Goal: Transaction & Acquisition: Purchase product/service

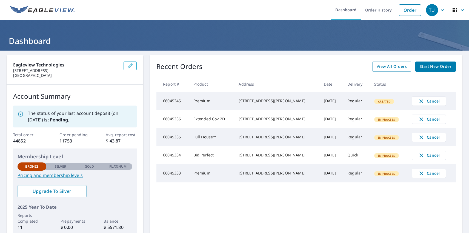
click at [427, 10] on div "TU" at bounding box center [432, 10] width 12 height 12
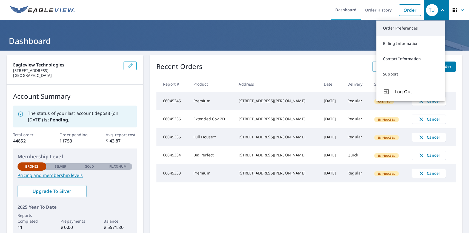
click at [410, 28] on link "Order Preferences" at bounding box center [410, 28] width 68 height 15
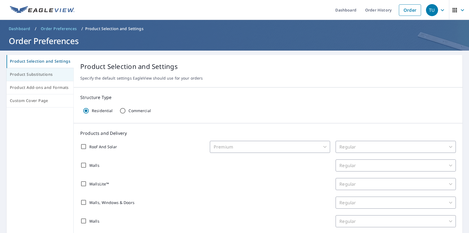
click at [39, 75] on span "Product Substitutions" at bounding box center [40, 74] width 60 height 7
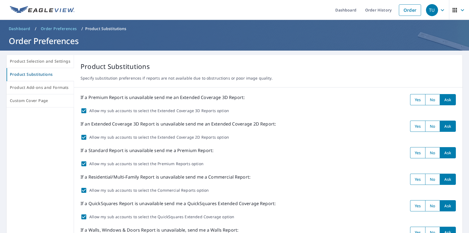
click at [413, 100] on input "radio" at bounding box center [417, 99] width 15 height 11
radio input "true"
click at [413, 126] on input "radio" at bounding box center [417, 126] width 15 height 11
radio input "true"
click at [413, 153] on input "radio" at bounding box center [417, 152] width 15 height 11
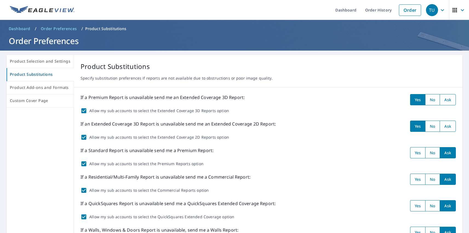
radio input "true"
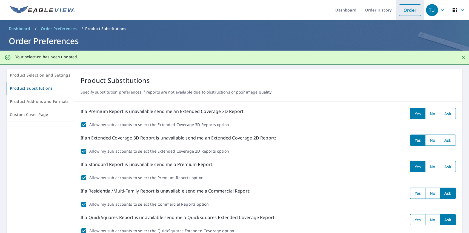
click at [405, 10] on link "Order" at bounding box center [409, 9] width 22 height 11
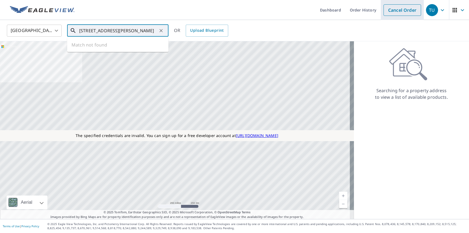
type input "[STREET_ADDRESS][PERSON_NAME]"
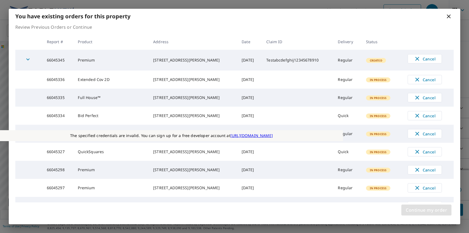
click at [426, 210] on span "Continue my order" at bounding box center [425, 210] width 41 height 8
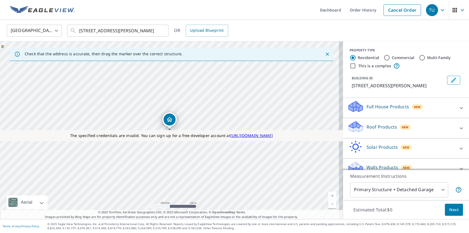
click at [377, 127] on p "Roof Products" at bounding box center [381, 127] width 30 height 7
click at [360, 159] on p "Premium" at bounding box center [364, 159] width 19 height 7
click at [355, 159] on input "Premium $31 - $82.5" at bounding box center [351, 159] width 8 height 7
checkbox input "true"
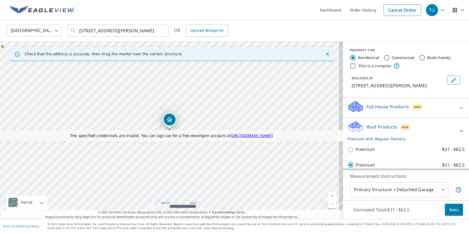
click at [449, 210] on span "Next" at bounding box center [453, 210] width 9 height 7
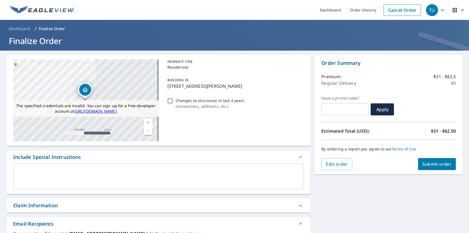
click at [432, 164] on span "Submit order" at bounding box center [436, 164] width 29 height 6
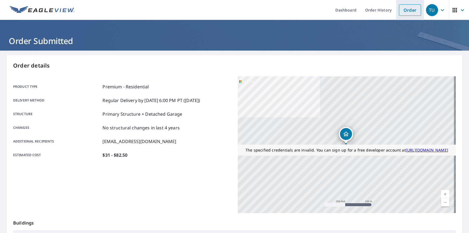
click at [405, 10] on link "Order" at bounding box center [409, 9] width 22 height 11
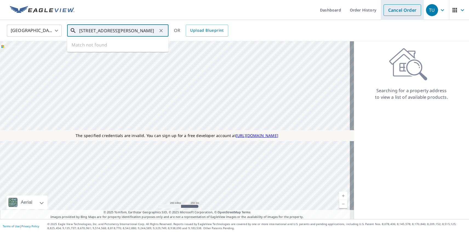
type input "[STREET_ADDRESS][PERSON_NAME]"
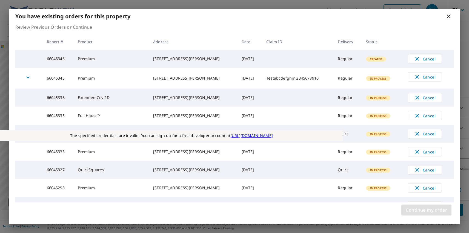
click at [426, 210] on span "Continue my order" at bounding box center [425, 210] width 41 height 8
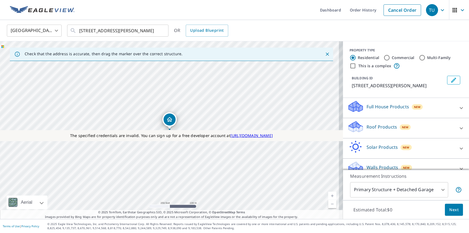
click at [377, 127] on p "Roof Products" at bounding box center [381, 127] width 30 height 7
click at [403, 218] on label "Extended Coverage 2D $31 - $82.5" at bounding box center [409, 221] width 109 height 7
click at [355, 218] on input "Extended Coverage 2D $31 - $82.5" at bounding box center [351, 221] width 8 height 7
checkbox input "true"
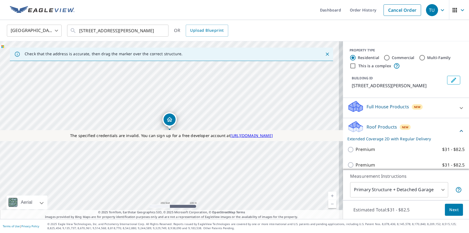
scroll to position [55, 0]
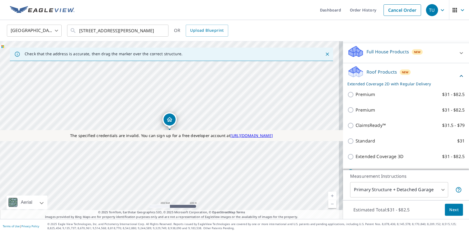
click at [449, 210] on span "Next" at bounding box center [453, 210] width 9 height 7
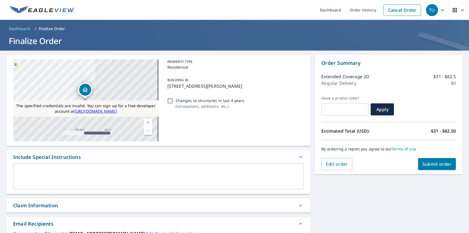
click at [432, 164] on span "Submit order" at bounding box center [436, 164] width 29 height 6
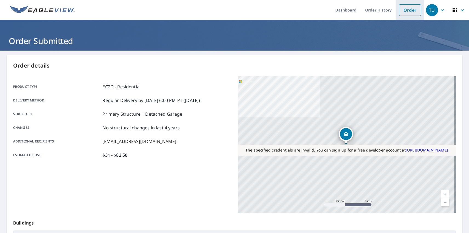
click at [405, 10] on link "Order" at bounding box center [409, 9] width 22 height 11
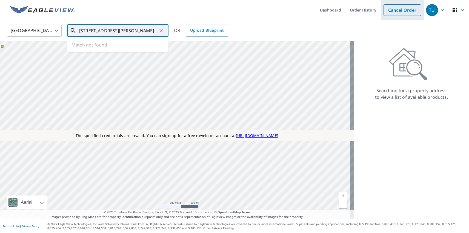
type input "[STREET_ADDRESS][PERSON_NAME]"
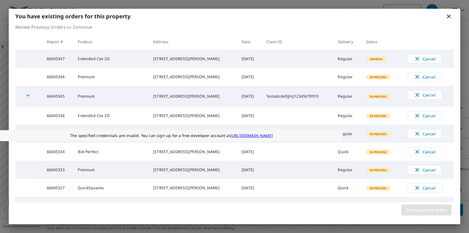
click at [426, 210] on span "Continue my order" at bounding box center [425, 210] width 41 height 8
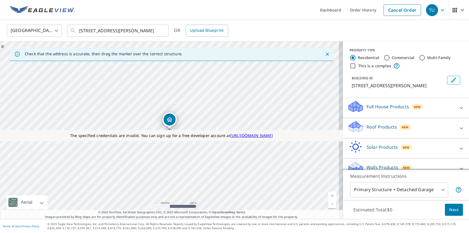
click at [377, 127] on p "Roof Products" at bounding box center [381, 127] width 30 height 7
click at [403, 187] on label "Standard $31" at bounding box center [409, 190] width 109 height 7
click at [355, 187] on input "Standard $31" at bounding box center [351, 190] width 8 height 7
checkbox input "true"
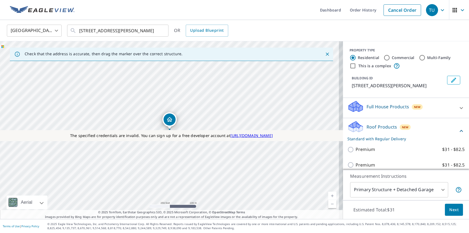
scroll to position [24, 0]
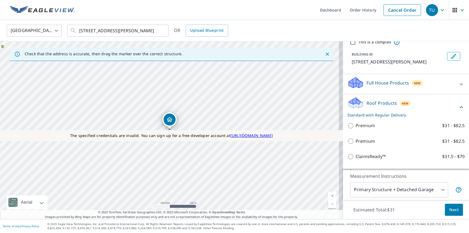
click at [449, 210] on span "Next" at bounding box center [453, 210] width 9 height 7
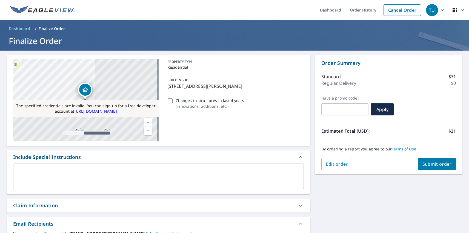
click at [432, 164] on span "Submit order" at bounding box center [436, 164] width 29 height 6
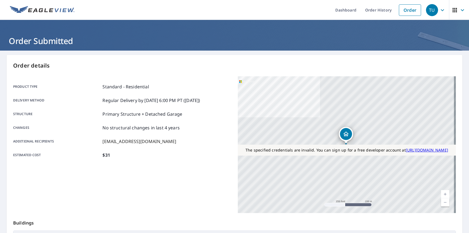
click at [427, 10] on div "TU" at bounding box center [432, 10] width 12 height 12
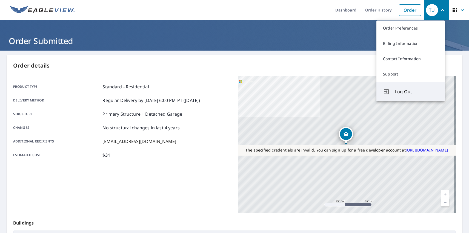
click at [416, 92] on span "Log Out" at bounding box center [416, 91] width 43 height 7
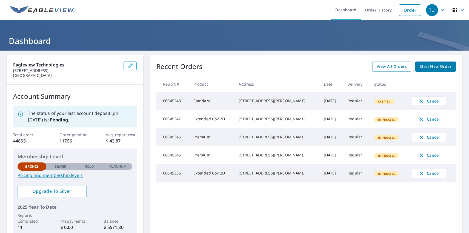
click at [427, 10] on div "TU" at bounding box center [432, 10] width 12 height 12
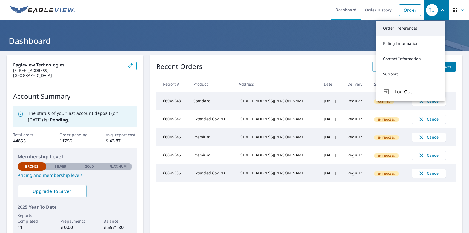
click at [410, 28] on link "Order Preferences" at bounding box center [410, 28] width 68 height 15
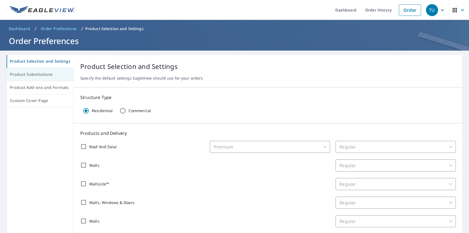
click at [39, 75] on span "Product Substitutions" at bounding box center [40, 74] width 60 height 7
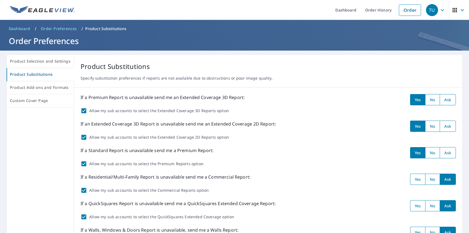
click at [428, 100] on input "radio" at bounding box center [432, 99] width 15 height 11
radio input "true"
click at [428, 126] on input "radio" at bounding box center [432, 126] width 15 height 11
radio input "true"
click at [428, 153] on input "radio" at bounding box center [432, 152] width 15 height 11
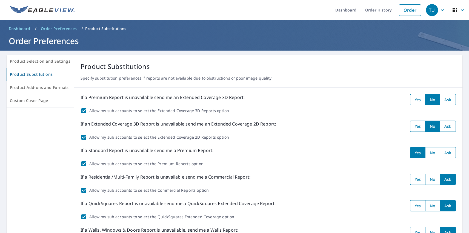
radio input "true"
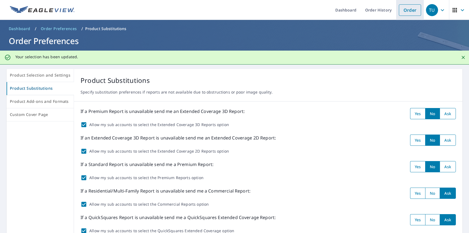
click at [405, 10] on link "Order" at bounding box center [409, 9] width 22 height 11
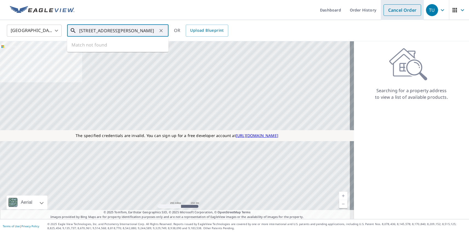
type input "[STREET_ADDRESS][PERSON_NAME]"
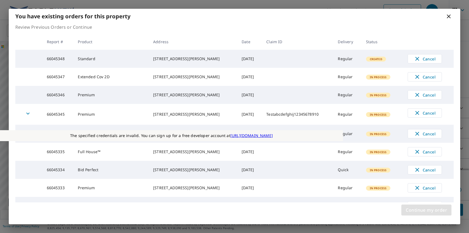
click at [426, 210] on span "Continue my order" at bounding box center [425, 210] width 41 height 8
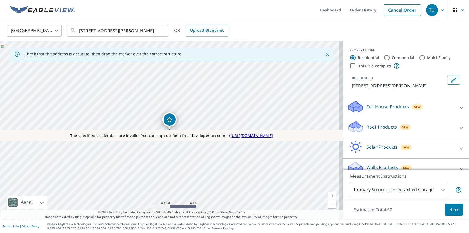
click at [377, 127] on p "Roof Products" at bounding box center [381, 127] width 30 height 7
click at [360, 159] on p "Premium" at bounding box center [364, 159] width 19 height 7
click at [355, 159] on input "Premium $31 - $82.5" at bounding box center [351, 159] width 8 height 7
checkbox input "true"
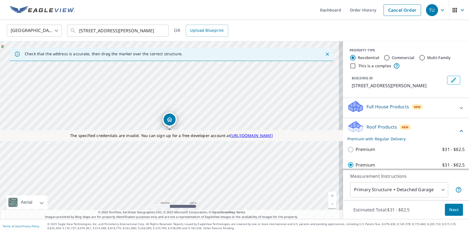
click at [449, 210] on span "Next" at bounding box center [453, 210] width 9 height 7
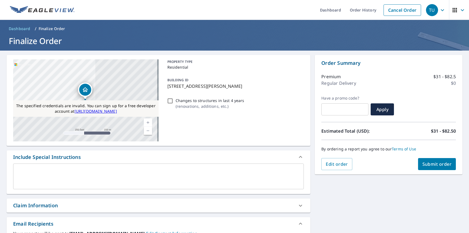
click at [432, 164] on span "Submit order" at bounding box center [436, 164] width 29 height 6
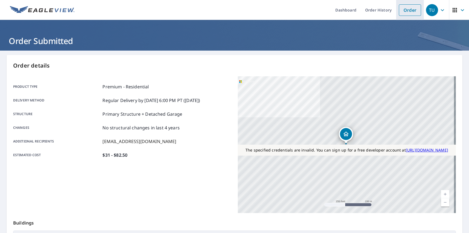
click at [405, 10] on link "Order" at bounding box center [409, 9] width 22 height 11
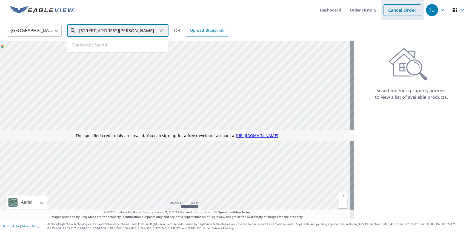
type input "[STREET_ADDRESS][PERSON_NAME]"
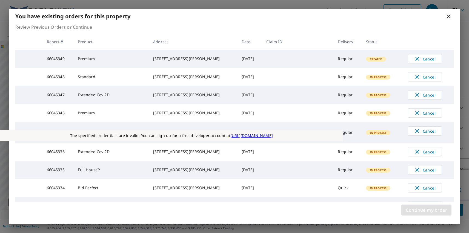
click at [426, 210] on span "Continue my order" at bounding box center [425, 210] width 41 height 8
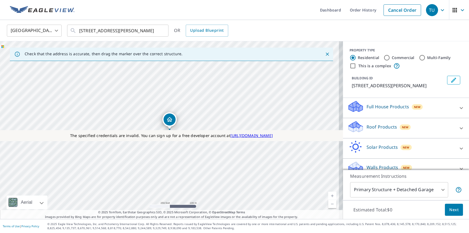
click at [377, 127] on p "Roof Products" at bounding box center [381, 127] width 30 height 7
click at [403, 218] on label "Extended Coverage 2D $31 - $82.5" at bounding box center [409, 221] width 109 height 7
click at [355, 218] on input "Extended Coverage 2D $31 - $82.5" at bounding box center [351, 221] width 8 height 7
checkbox input "true"
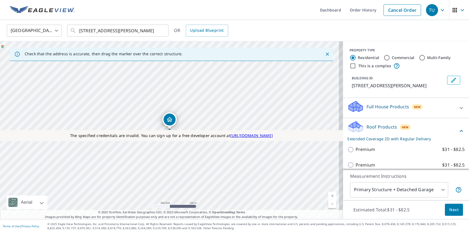
scroll to position [55, 0]
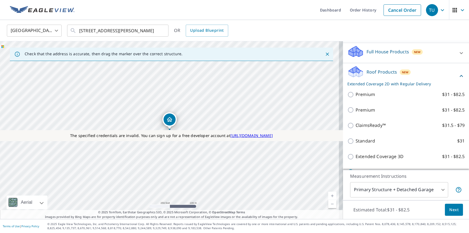
click at [449, 210] on span "Next" at bounding box center [453, 210] width 9 height 7
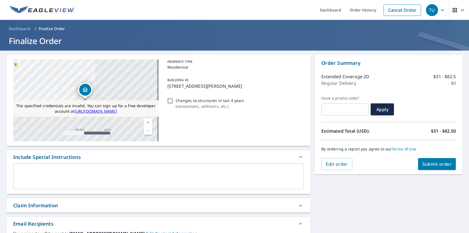
click at [432, 164] on span "Submit order" at bounding box center [436, 164] width 29 height 6
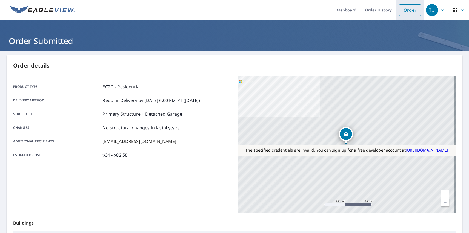
click at [405, 10] on link "Order" at bounding box center [409, 9] width 22 height 11
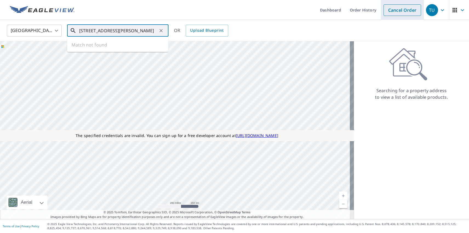
type input "[STREET_ADDRESS][PERSON_NAME]"
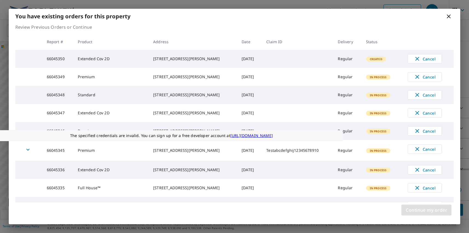
click at [426, 210] on span "Continue my order" at bounding box center [425, 210] width 41 height 8
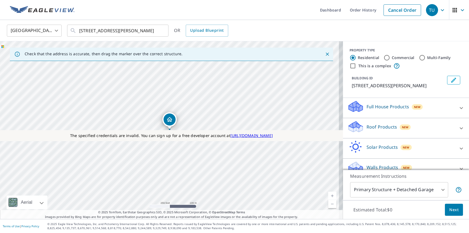
click at [377, 127] on p "Roof Products" at bounding box center [381, 127] width 30 height 7
click at [403, 187] on label "Standard $31" at bounding box center [409, 190] width 109 height 7
click at [355, 187] on input "Standard $31" at bounding box center [351, 190] width 8 height 7
checkbox input "true"
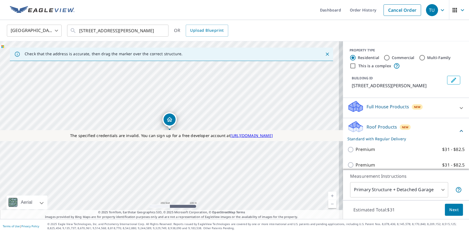
scroll to position [24, 0]
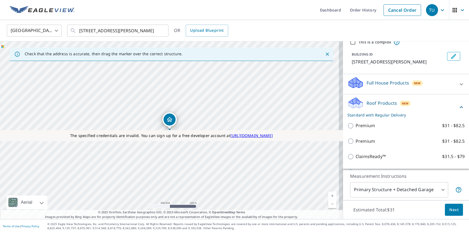
click at [449, 210] on span "Next" at bounding box center [453, 210] width 9 height 7
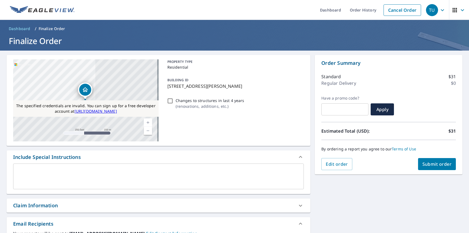
click at [432, 164] on span "Submit order" at bounding box center [436, 164] width 29 height 6
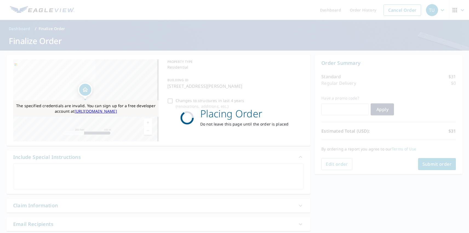
scroll to position [4, 0]
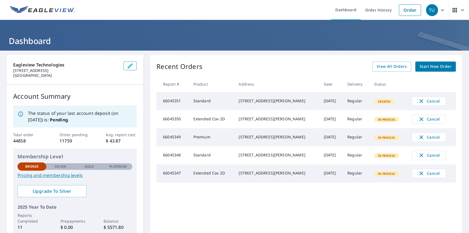
click at [427, 10] on div "TU" at bounding box center [432, 10] width 12 height 12
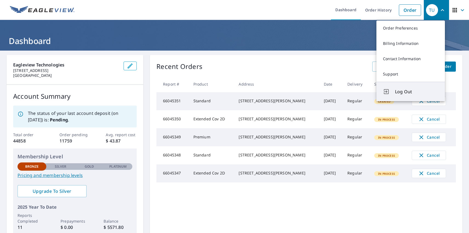
click at [416, 92] on span "Log Out" at bounding box center [416, 91] width 43 height 7
